Goal: Navigation & Orientation: Find specific page/section

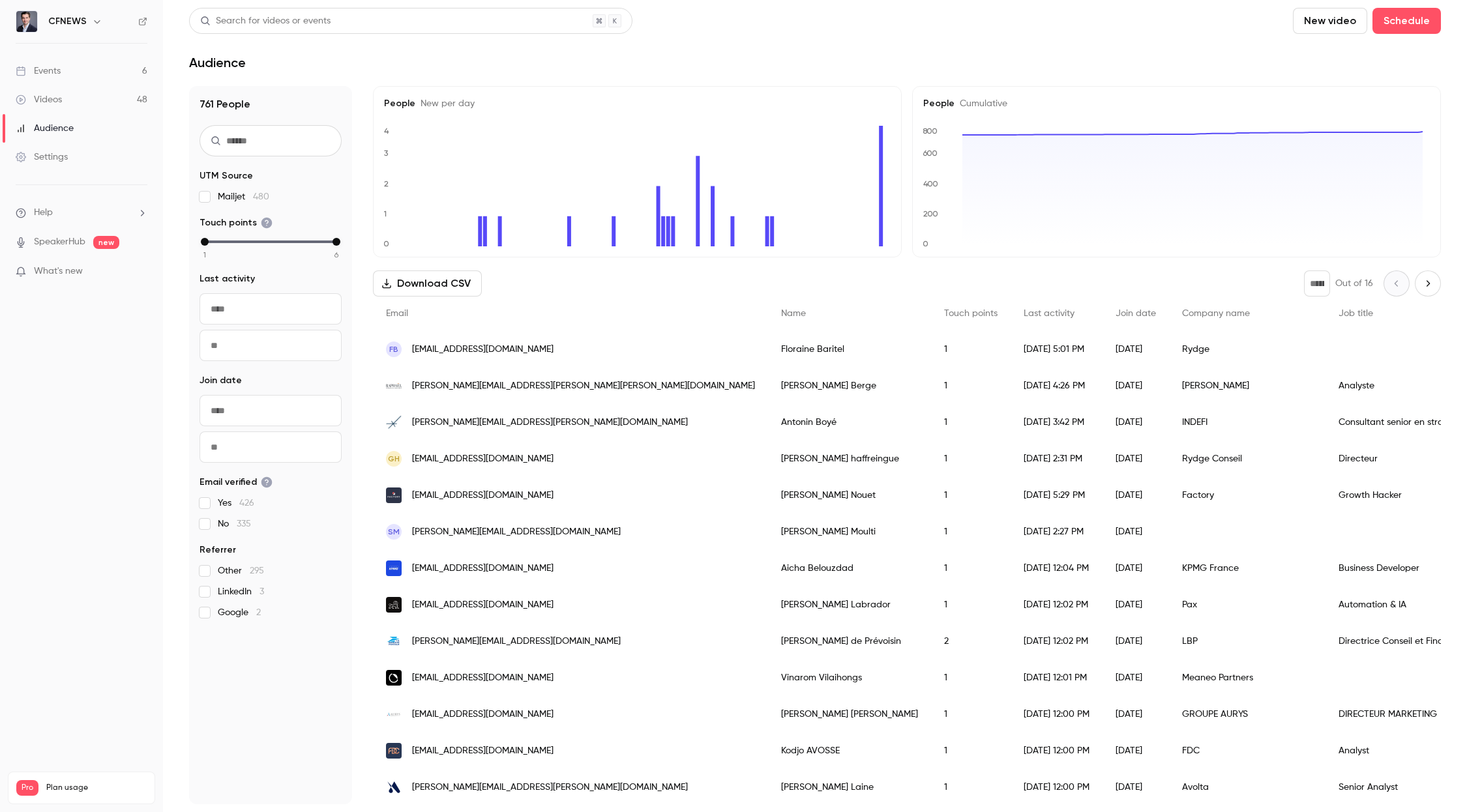
click at [53, 69] on div "Events" at bounding box center [38, 71] width 45 height 13
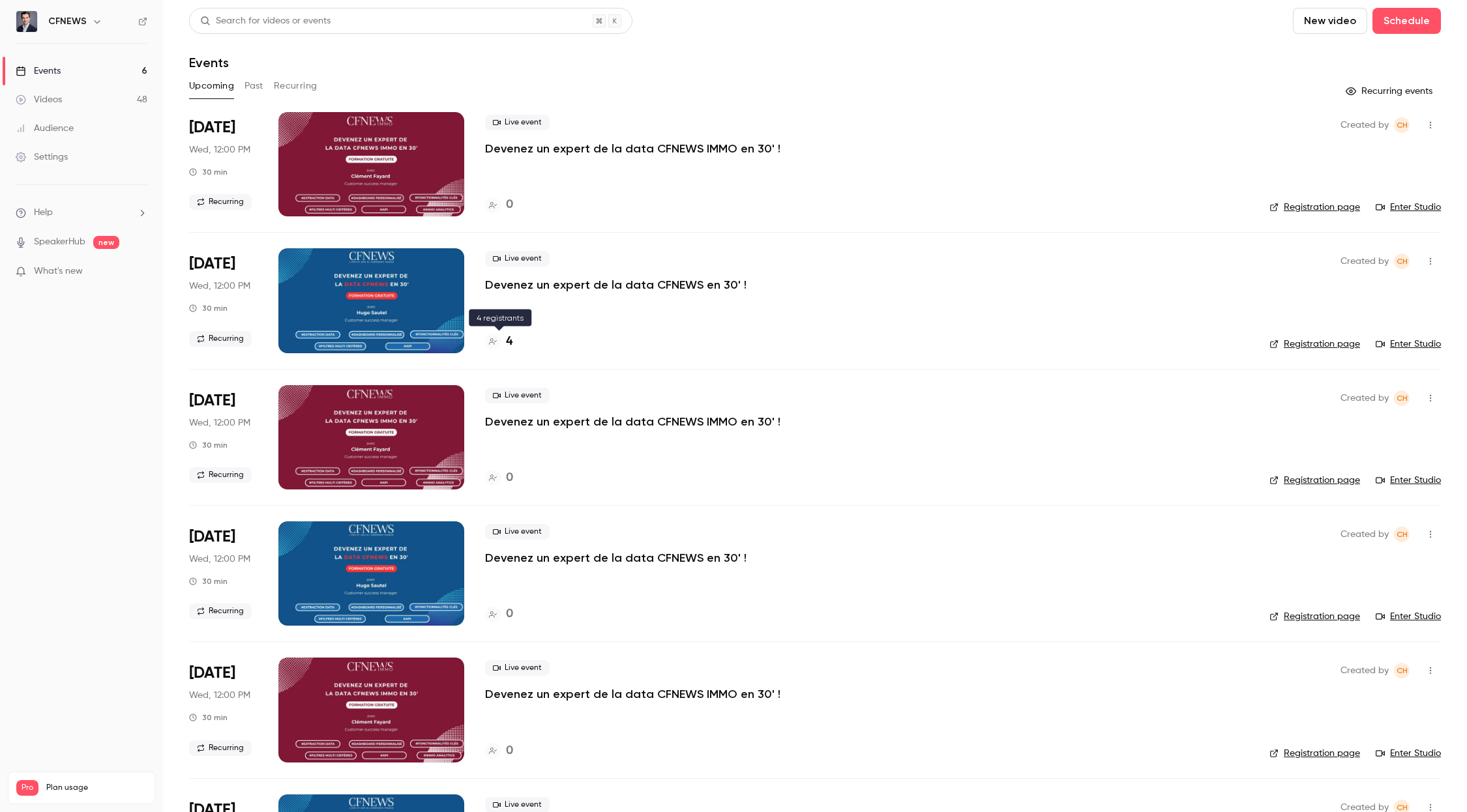
click at [510, 341] on h4 "4" at bounding box center [509, 342] width 7 height 18
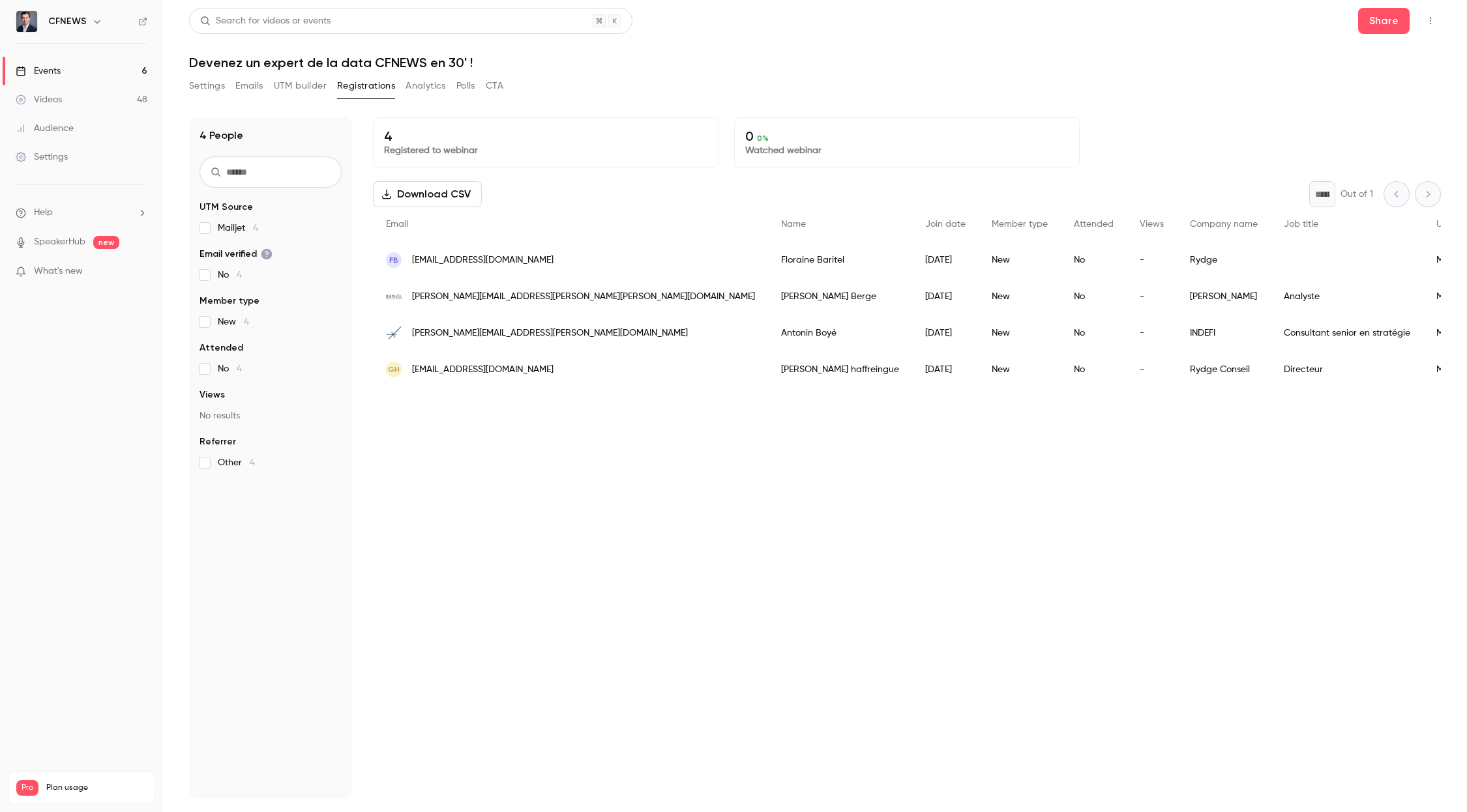
click at [53, 67] on div "Events" at bounding box center [38, 71] width 45 height 13
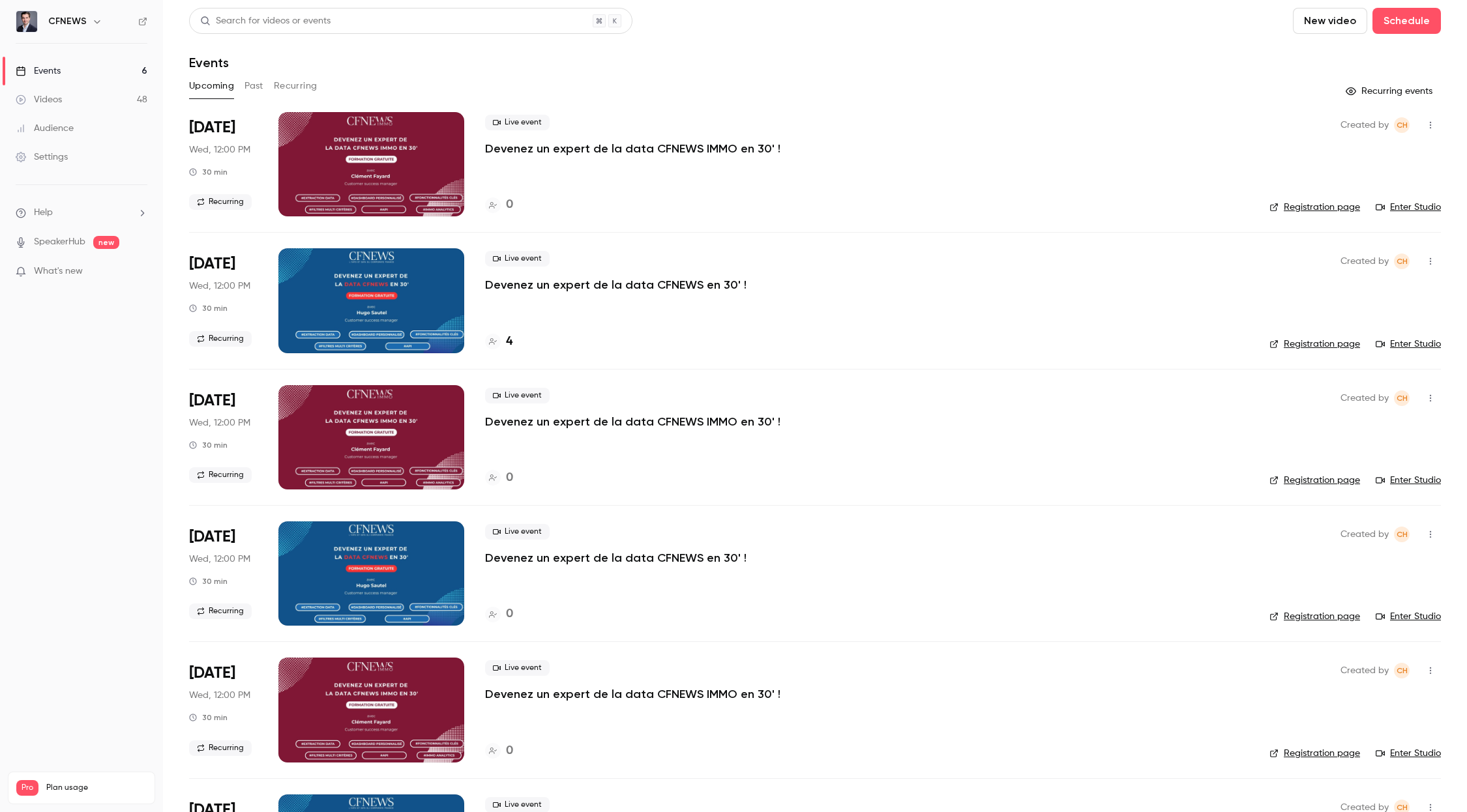
click at [44, 76] on div "Events" at bounding box center [38, 71] width 45 height 13
click at [29, 20] on img at bounding box center [27, 21] width 21 height 21
click at [63, 22] on h6 "CFNEWS" at bounding box center [67, 21] width 39 height 13
